Goal: Check status: Check status

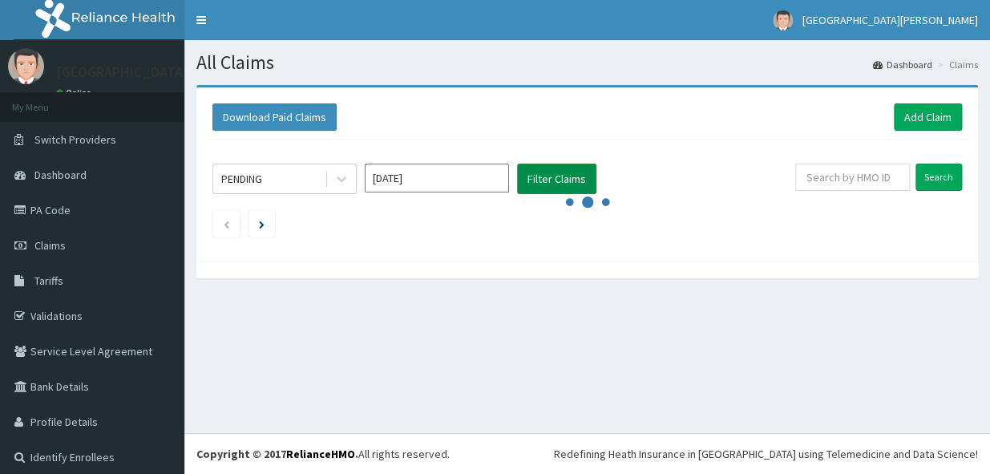
click at [534, 181] on button "Filter Claims" at bounding box center [556, 179] width 79 height 30
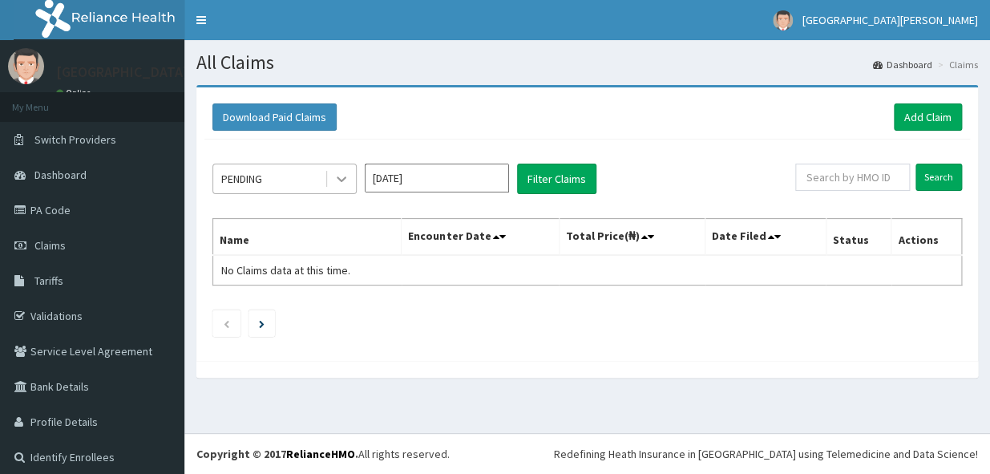
click at [350, 178] on div at bounding box center [341, 178] width 29 height 29
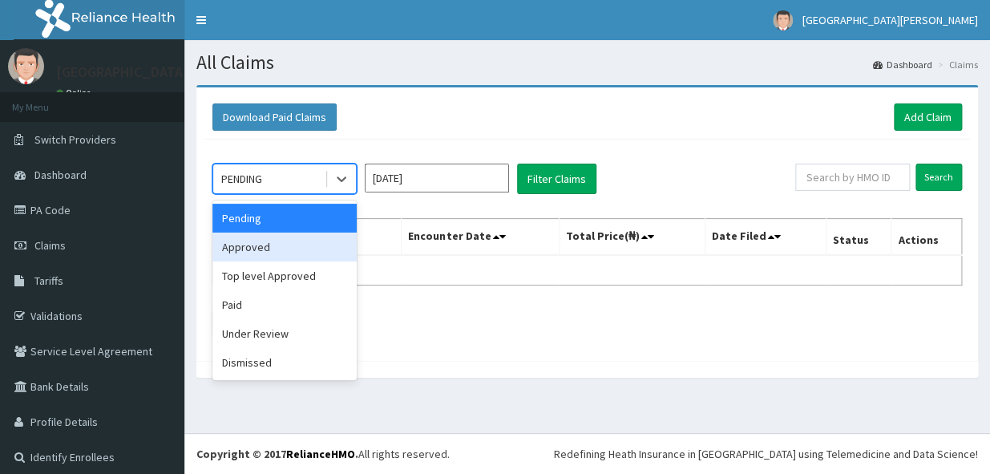
click at [306, 249] on div "Approved" at bounding box center [284, 246] width 144 height 29
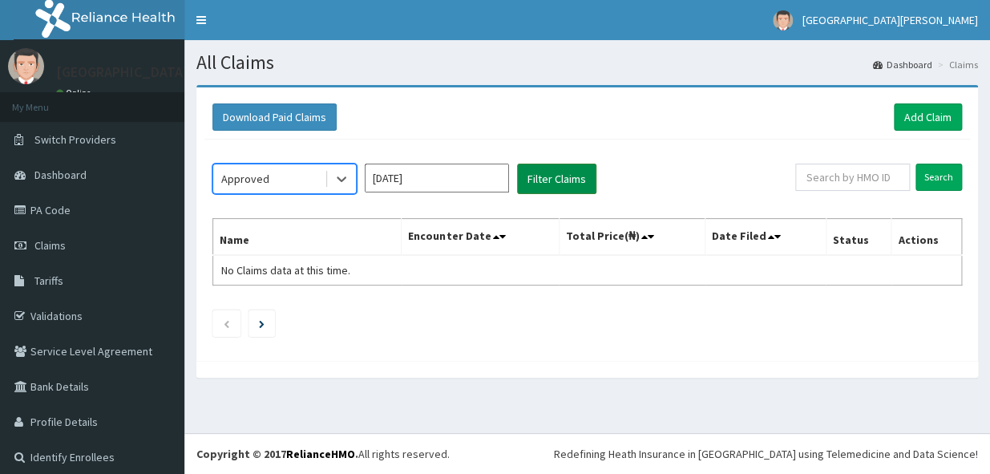
click at [592, 178] on button "Filter Claims" at bounding box center [556, 179] width 79 height 30
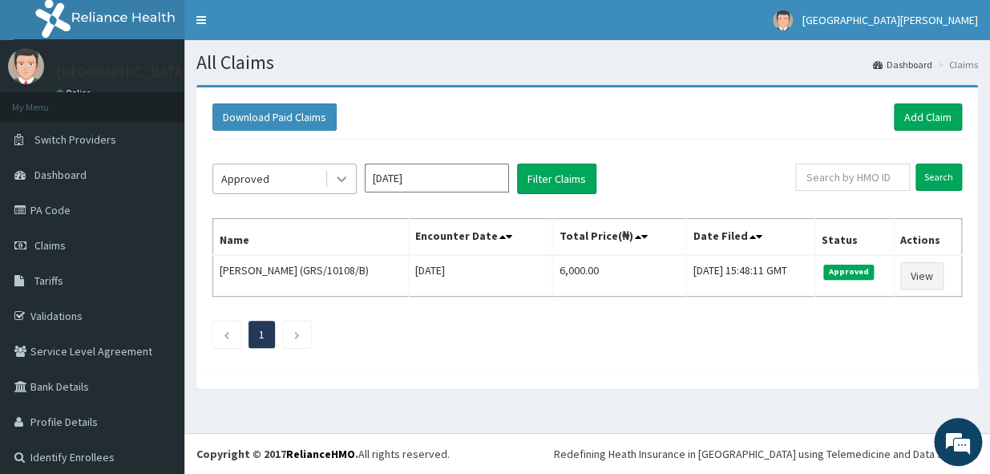
click at [337, 174] on icon at bounding box center [341, 179] width 16 height 16
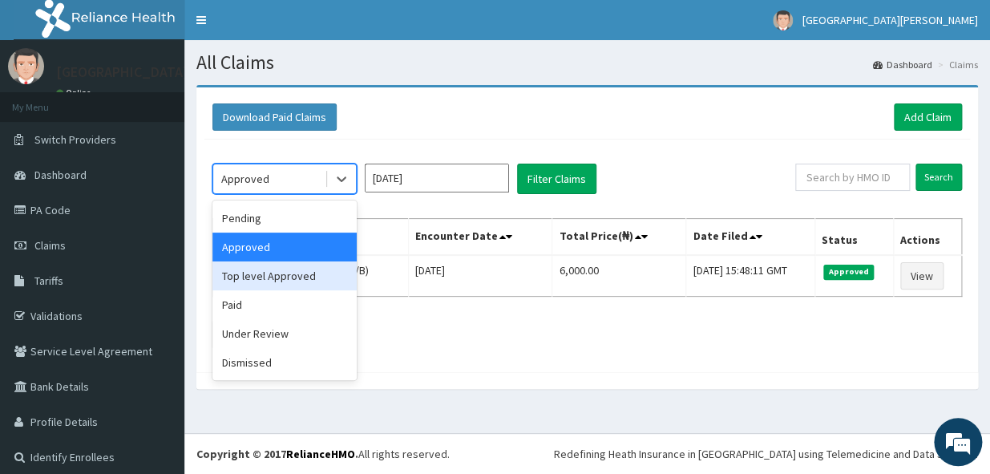
click at [298, 270] on div "Top level Approved" at bounding box center [284, 275] width 144 height 29
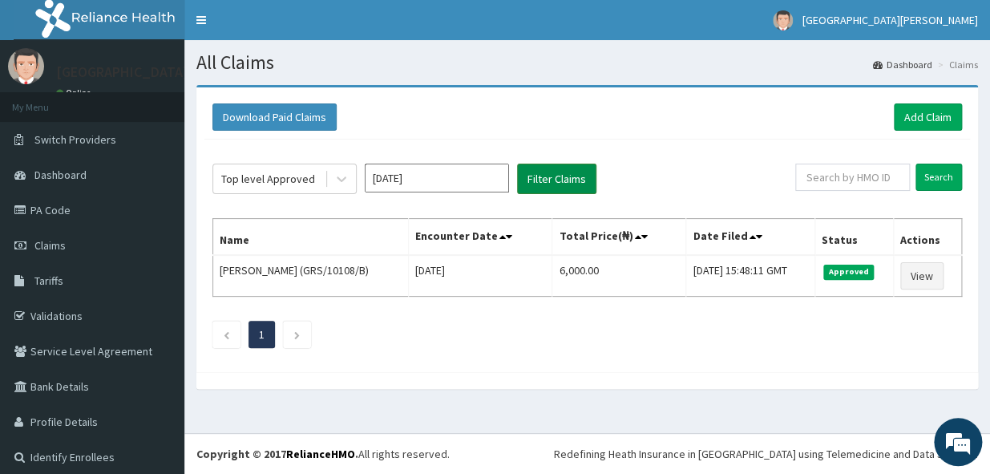
click at [531, 168] on button "Filter Claims" at bounding box center [556, 179] width 79 height 30
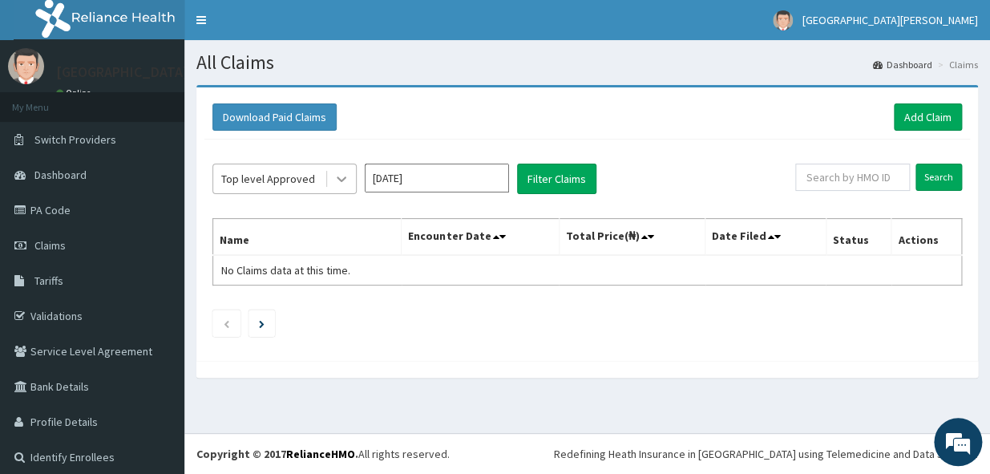
click at [343, 175] on icon at bounding box center [341, 179] width 16 height 16
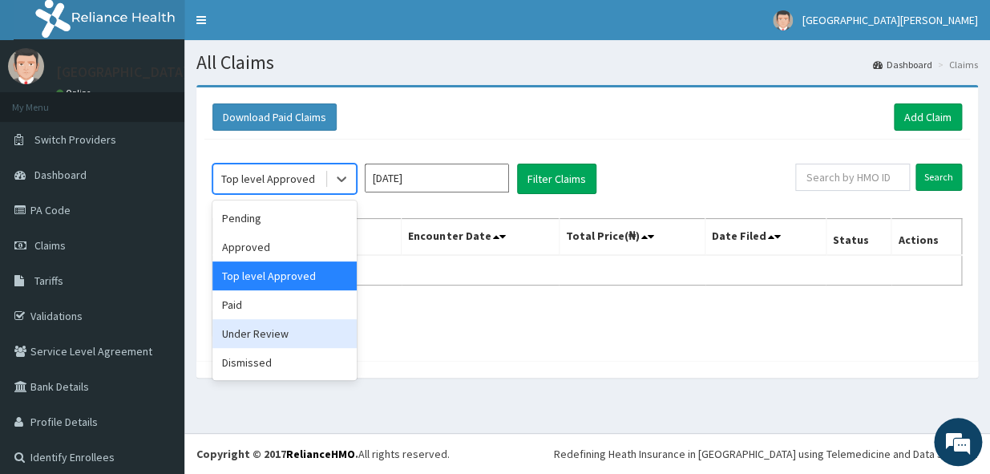
click at [303, 319] on div "Under Review" at bounding box center [284, 333] width 144 height 29
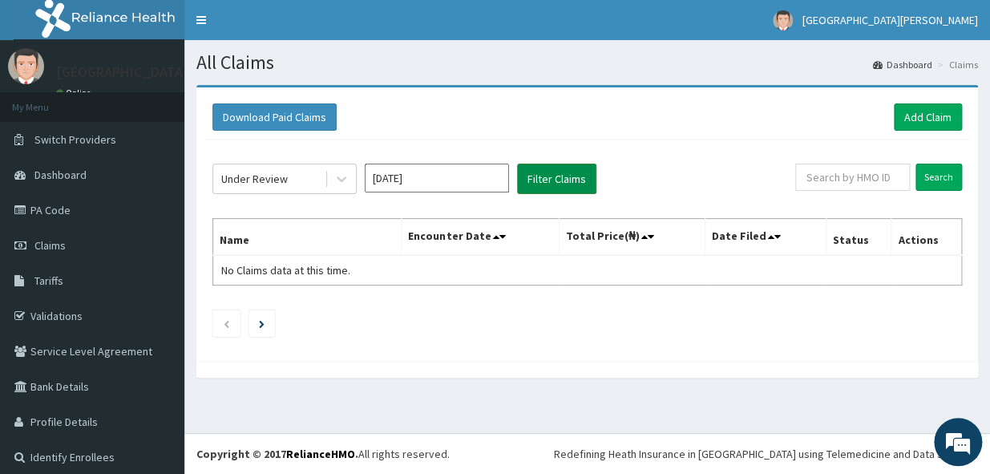
click at [519, 184] on button "Filter Claims" at bounding box center [556, 179] width 79 height 30
click at [550, 187] on button "Filter Claims" at bounding box center [556, 179] width 79 height 30
click at [330, 181] on div at bounding box center [341, 178] width 29 height 29
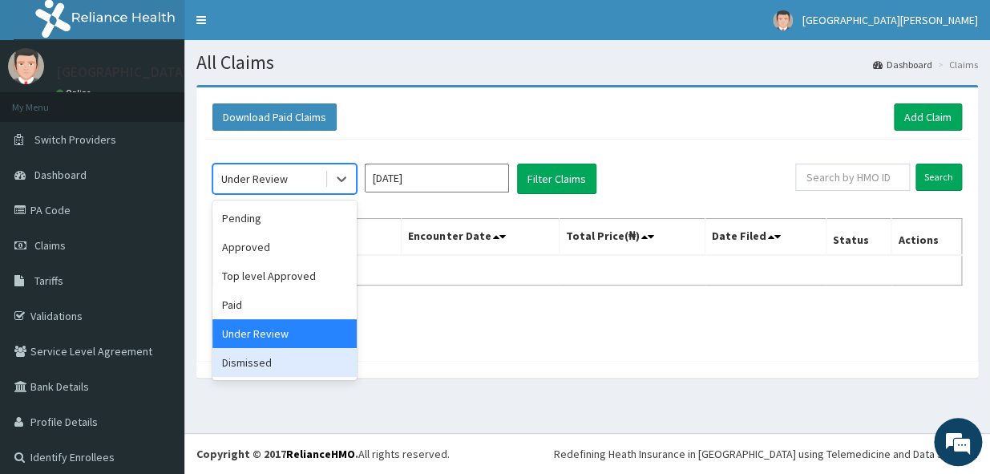
click at [274, 371] on div "Dismissed" at bounding box center [284, 362] width 144 height 29
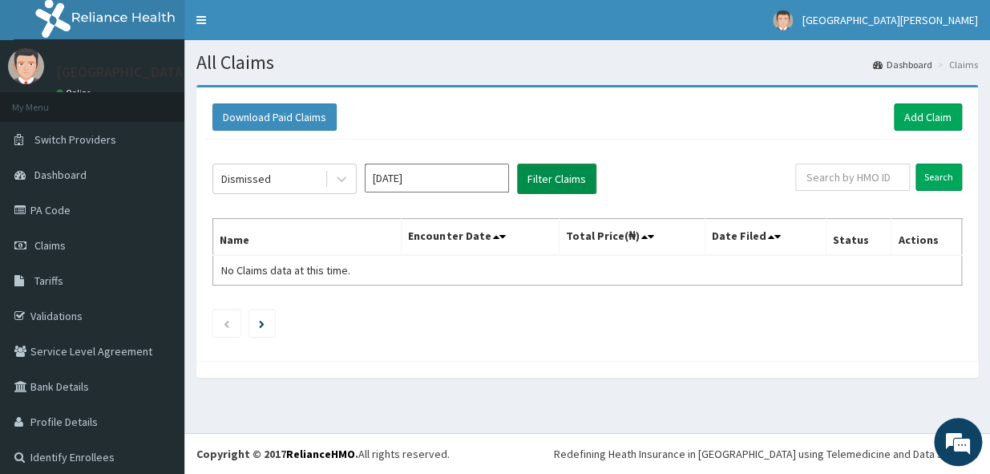
click at [559, 192] on button "Filter Claims" at bounding box center [556, 179] width 79 height 30
click at [497, 176] on input "[DATE]" at bounding box center [437, 178] width 144 height 29
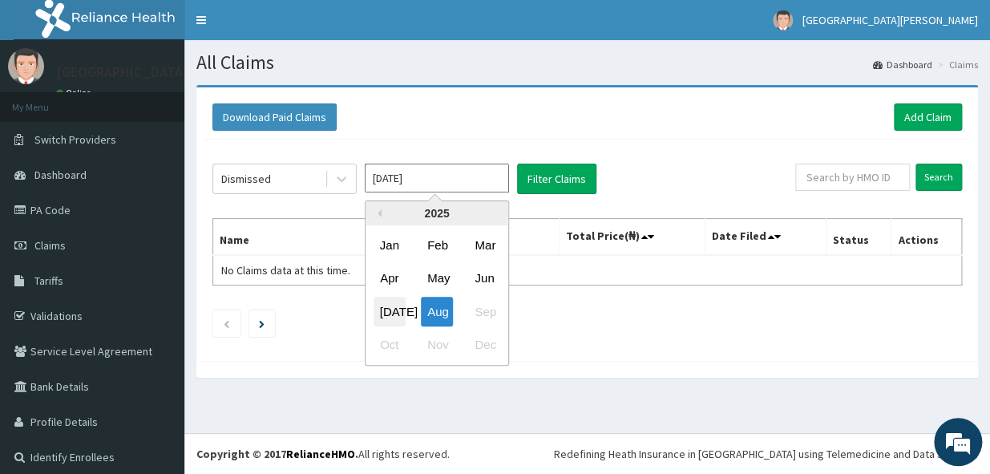
click at [386, 309] on div "[DATE]" at bounding box center [390, 312] width 32 height 30
type input "[DATE]"
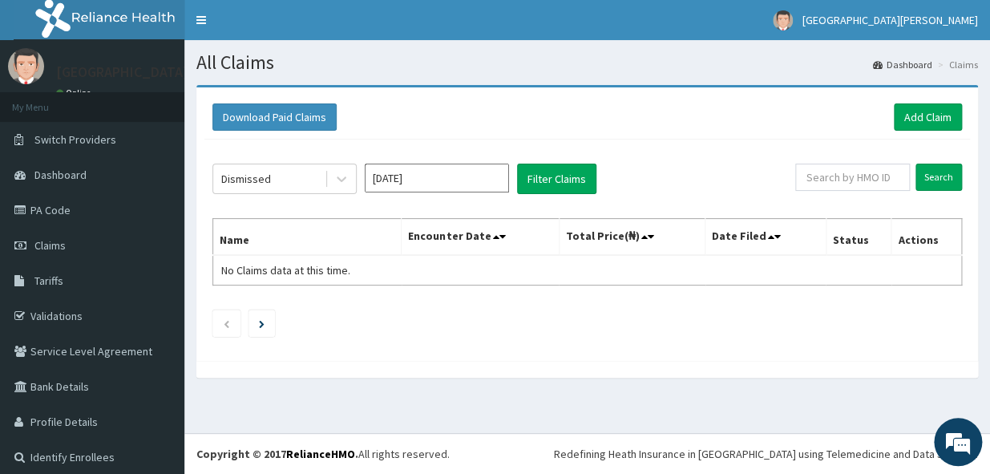
click at [503, 183] on input "[DATE]" at bounding box center [437, 178] width 144 height 29
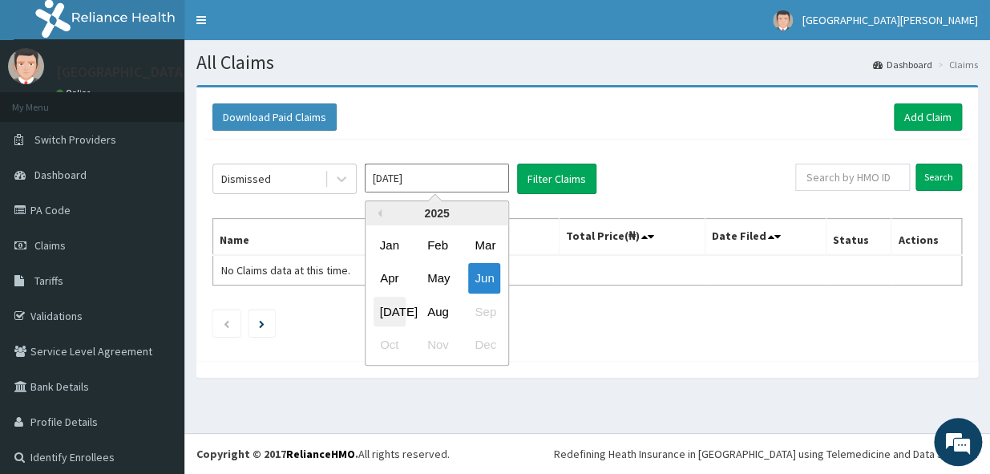
click at [398, 312] on div "[DATE]" at bounding box center [390, 312] width 32 height 30
click at [499, 178] on input "[DATE]" at bounding box center [437, 178] width 144 height 29
click at [388, 312] on div "[DATE]" at bounding box center [390, 312] width 32 height 30
